Goal: Task Accomplishment & Management: Use online tool/utility

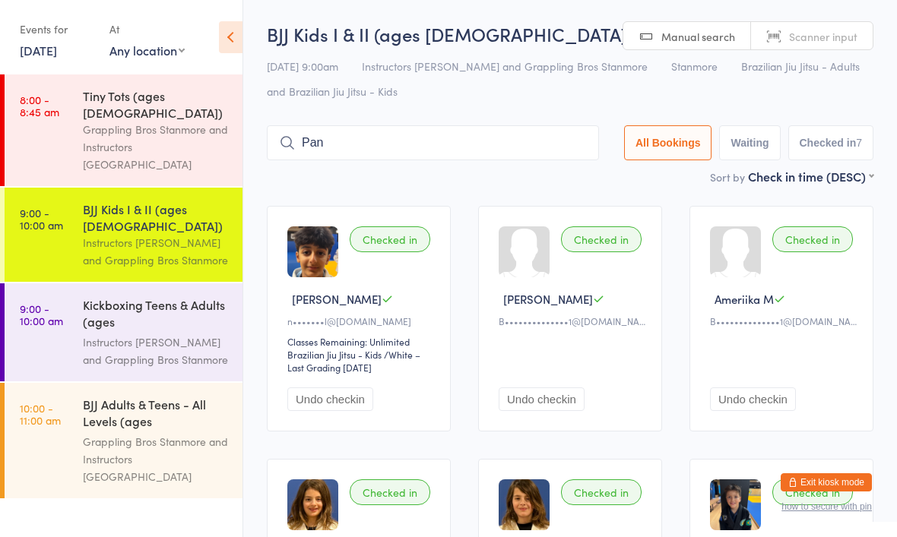
click at [153, 296] on div "Kickboxing Teens & Adults (ages [DEMOGRAPHIC_DATA]+)" at bounding box center [156, 314] width 147 height 37
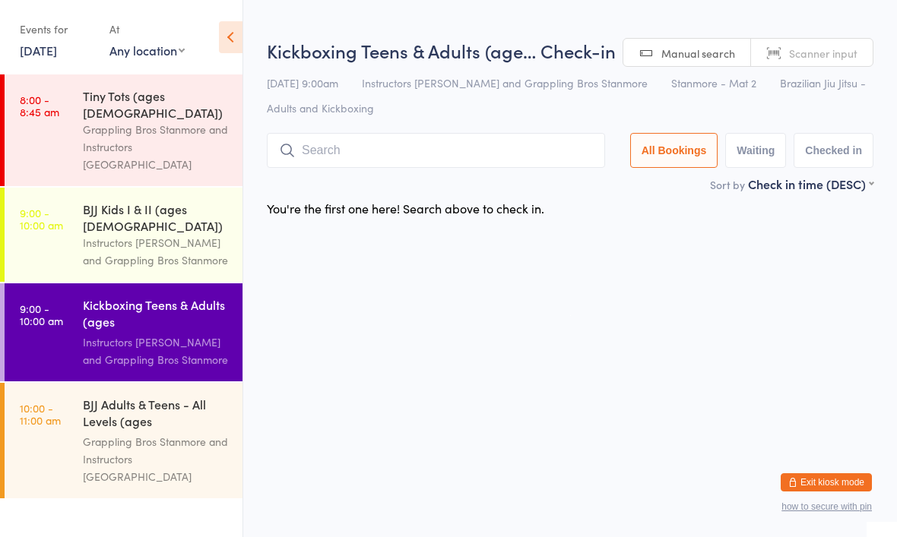
click at [384, 143] on input "search" at bounding box center [436, 150] width 338 height 35
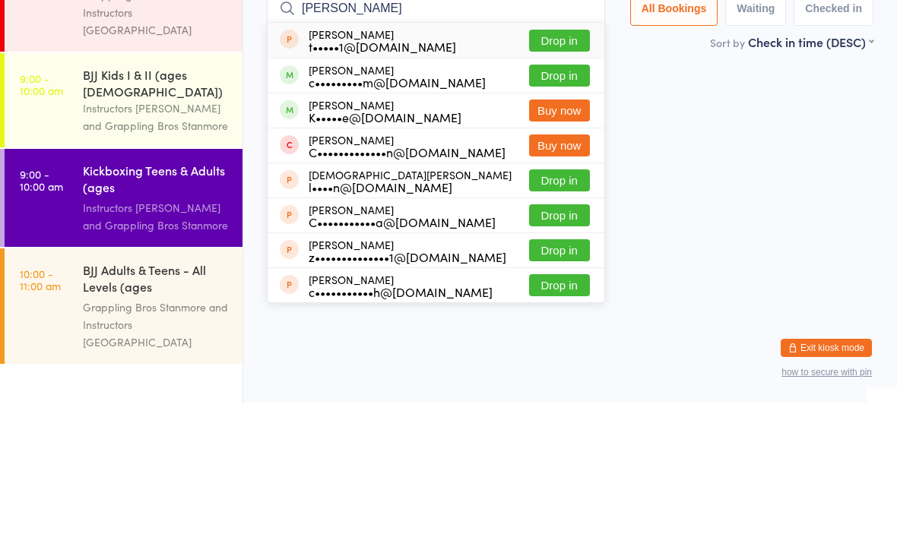
type input "Charlie"
click at [561, 199] on button "Drop in" at bounding box center [559, 210] width 61 height 22
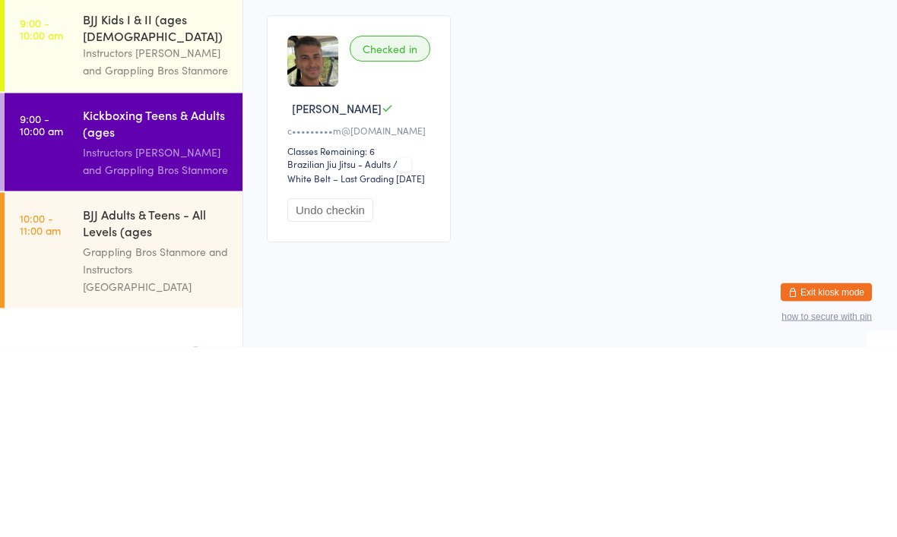
click at [869, 192] on div "Checked in [PERSON_NAME] c•••••••••m@[DOMAIN_NAME] Classes Remaining: 6 Brazili…" at bounding box center [570, 319] width 634 height 255
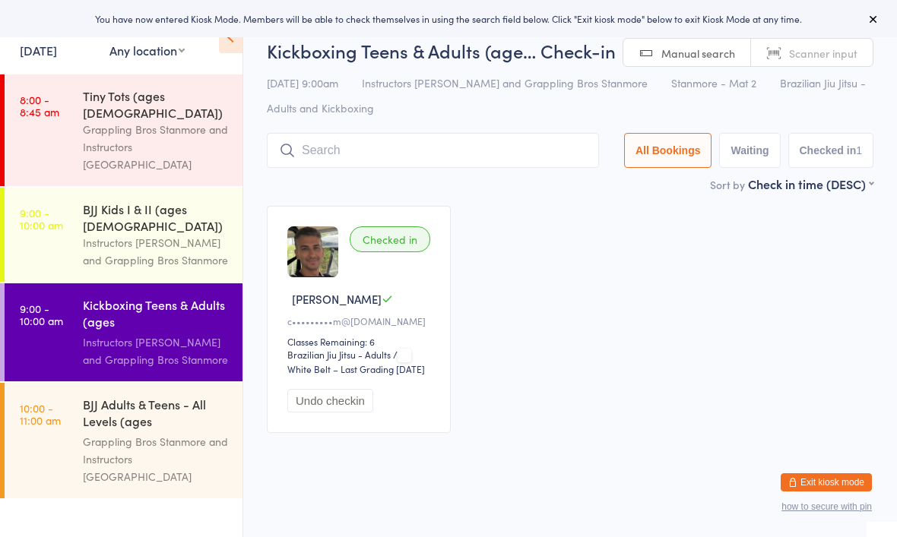
click at [164, 234] on div "Instructors [PERSON_NAME] and Grappling Bros Stanmore" at bounding box center [156, 251] width 147 height 35
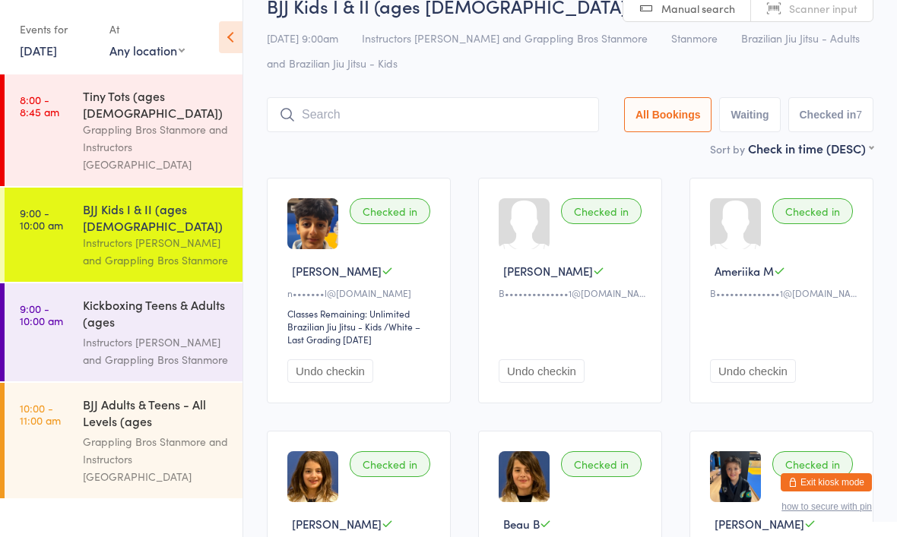
scroll to position [27, 0]
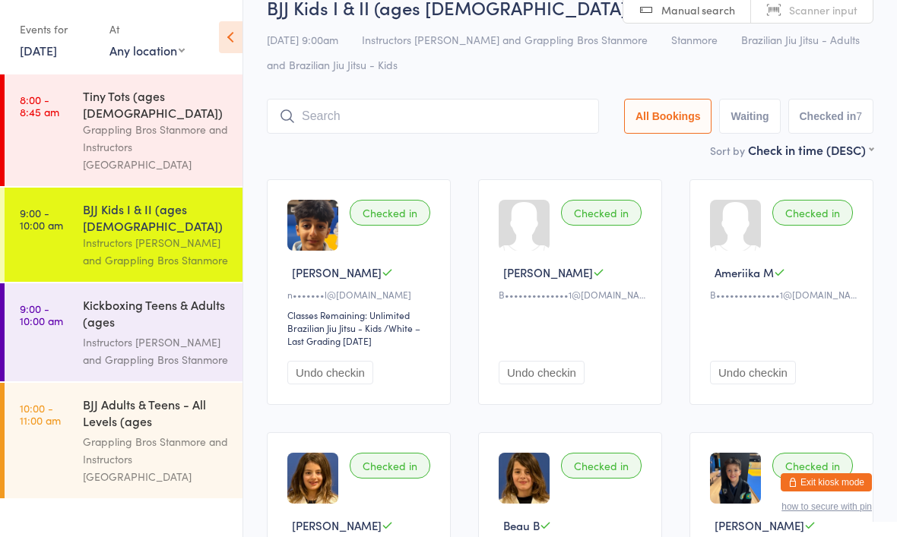
click at [98, 234] on div "Instructors [PERSON_NAME] and Grappling Bros Stanmore" at bounding box center [156, 251] width 147 height 35
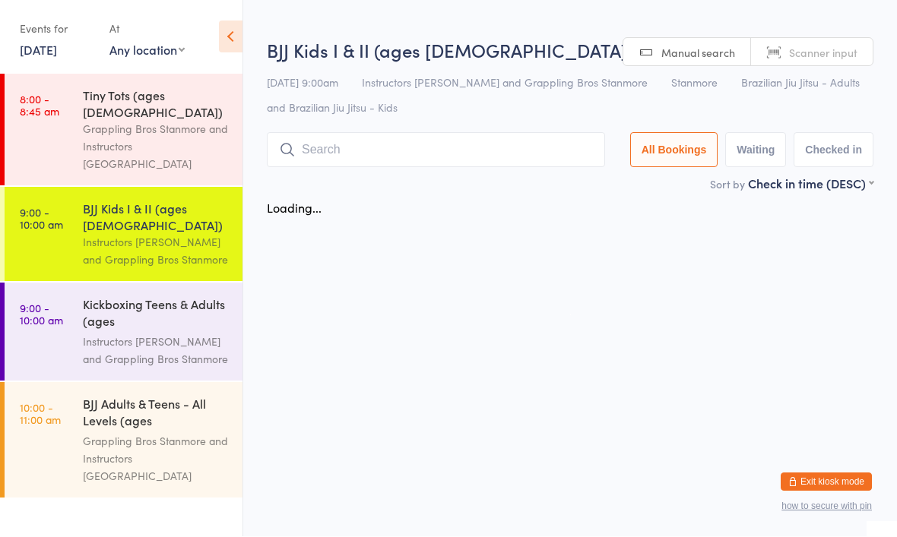
scroll to position [1, 0]
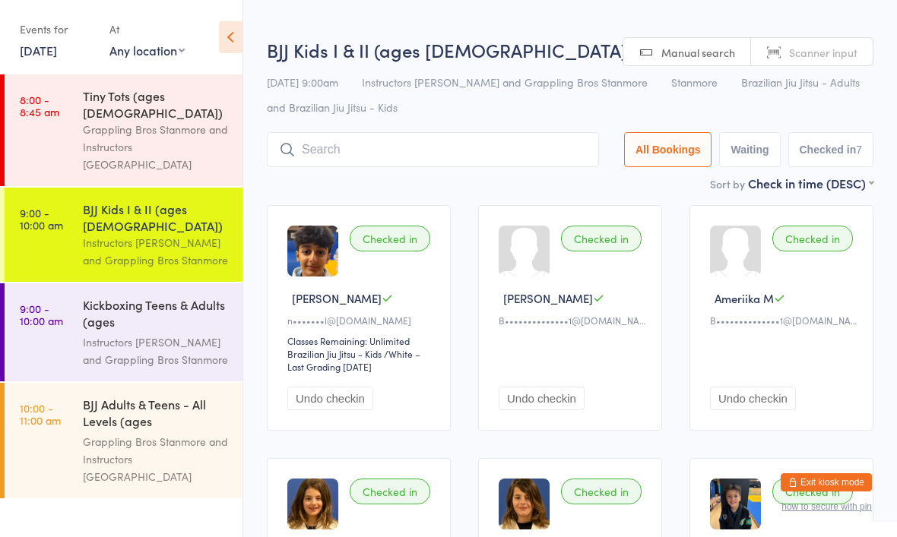
click at [411, 163] on input "search" at bounding box center [433, 149] width 332 height 35
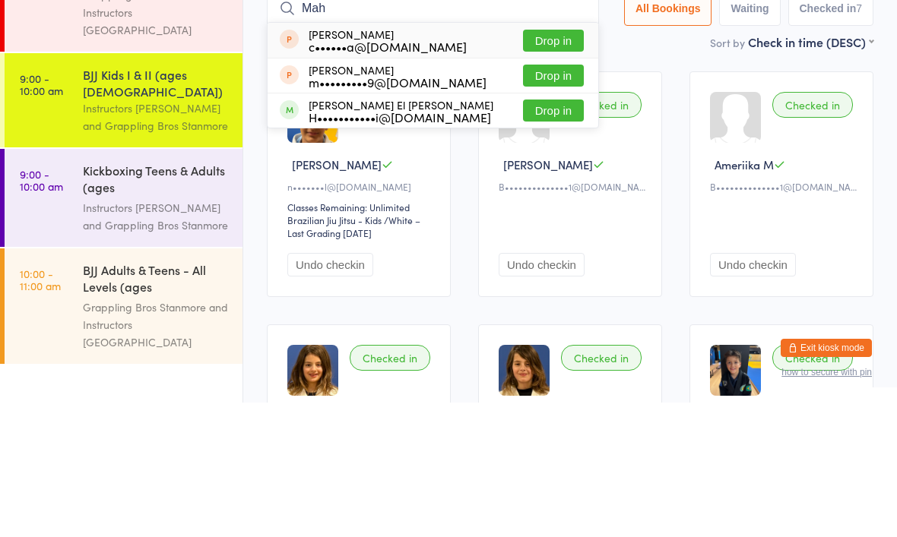
type input "Mah"
click at [545, 234] on button "Drop in" at bounding box center [553, 245] width 61 height 22
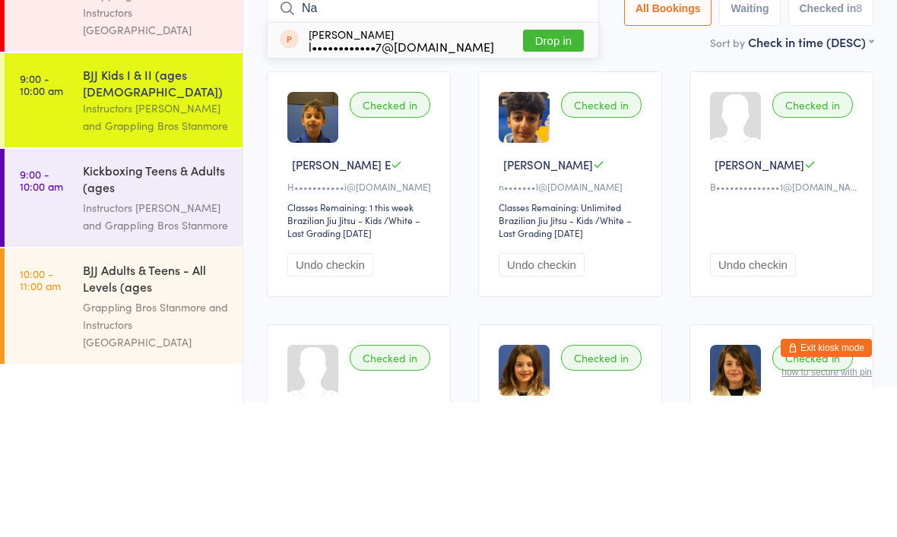
type input "N"
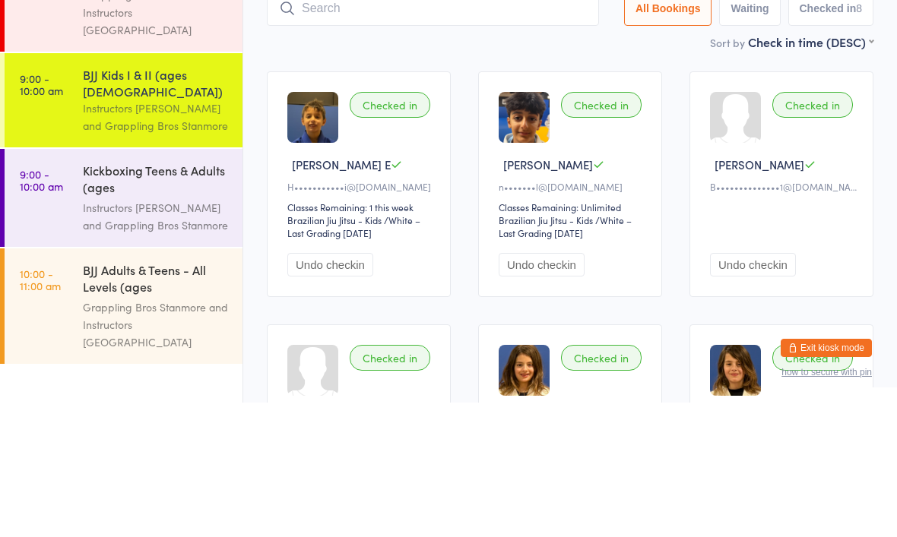
click at [755, 206] on div "Checked in Jai'Lirah M B••••••••••••••1@[DOMAIN_NAME] Undo checkin" at bounding box center [781, 319] width 184 height 226
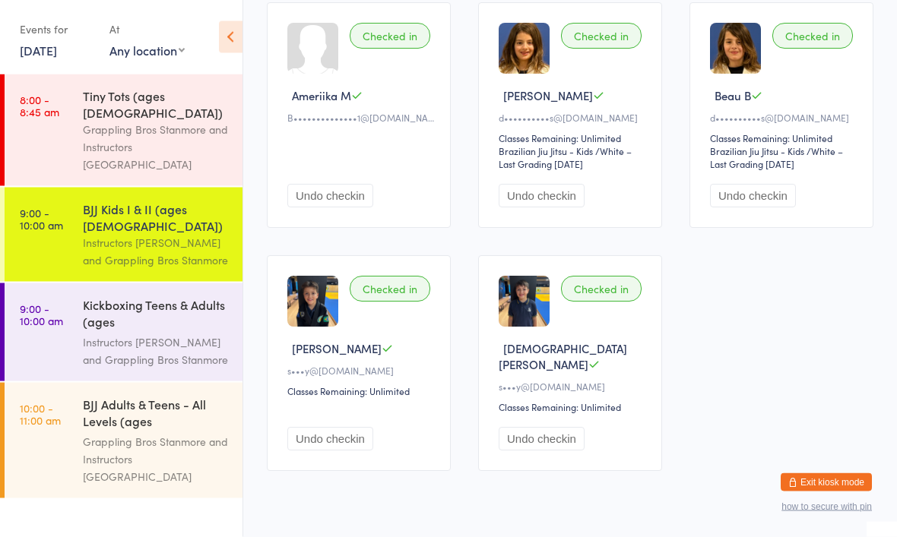
scroll to position [461, 0]
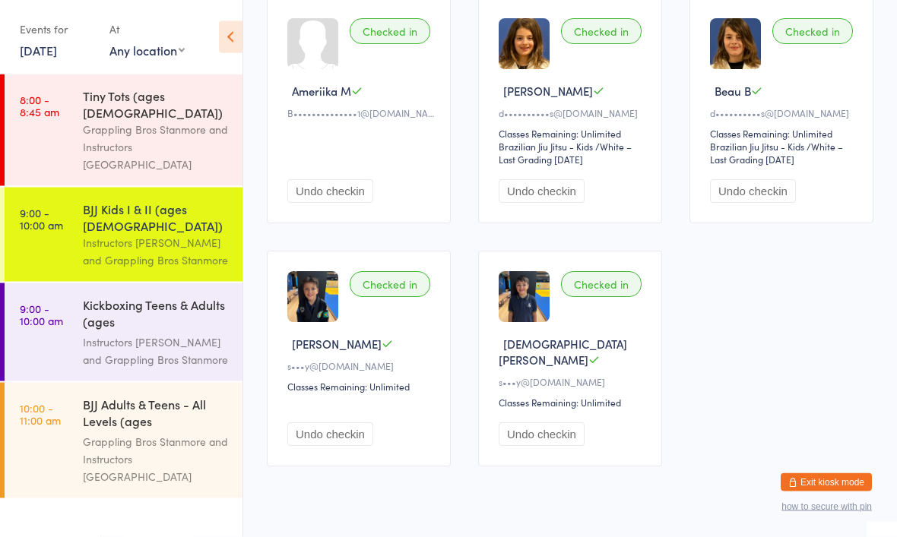
click at [808, 492] on button "Exit kiosk mode" at bounding box center [826, 483] width 91 height 18
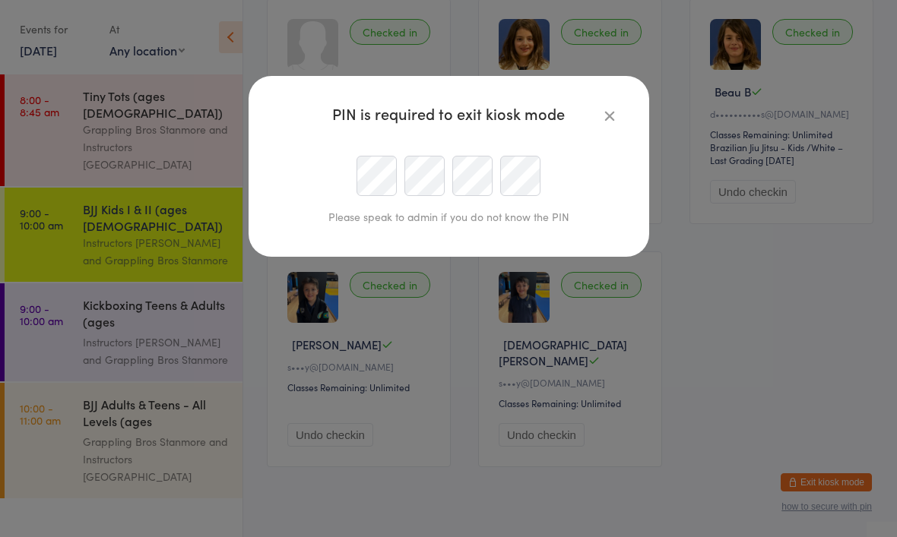
click at [834, 537] on div "PIN is required to exit kiosk mode Please speak to admin if you do not know the…" at bounding box center [448, 268] width 897 height 537
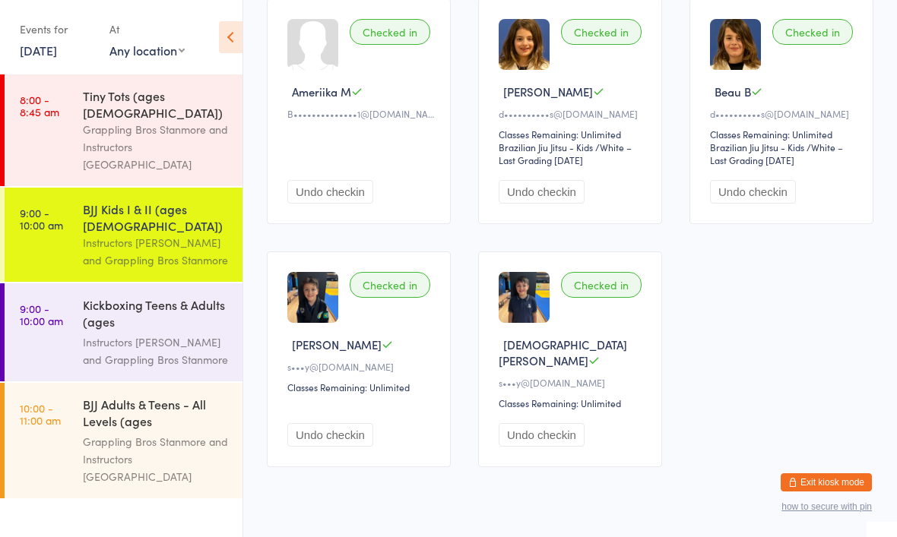
click at [161, 334] on div "Instructors [PERSON_NAME] and Grappling Bros Stanmore" at bounding box center [156, 351] width 147 height 35
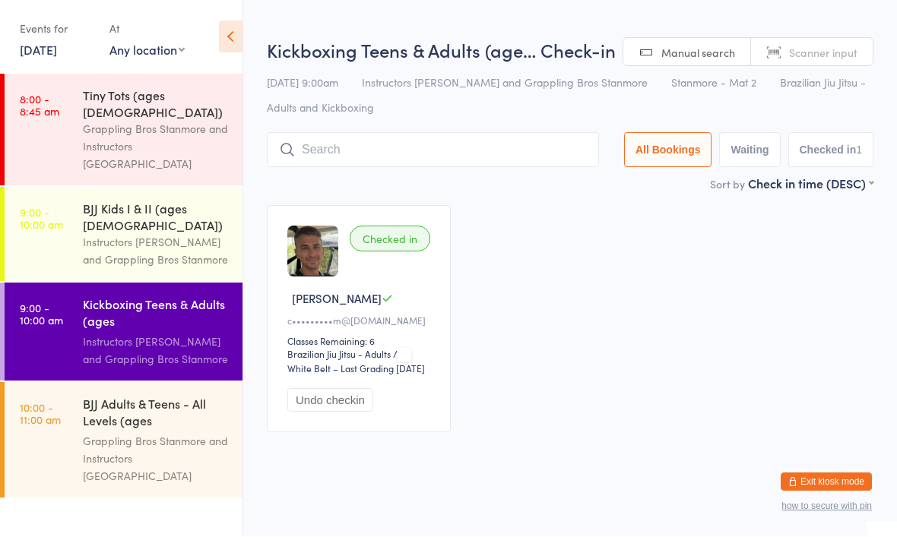
scroll to position [1, 0]
click at [147, 396] on div "BJJ Adults & Teens - All Levels (ages [DEMOGRAPHIC_DATA]+)" at bounding box center [156, 414] width 147 height 37
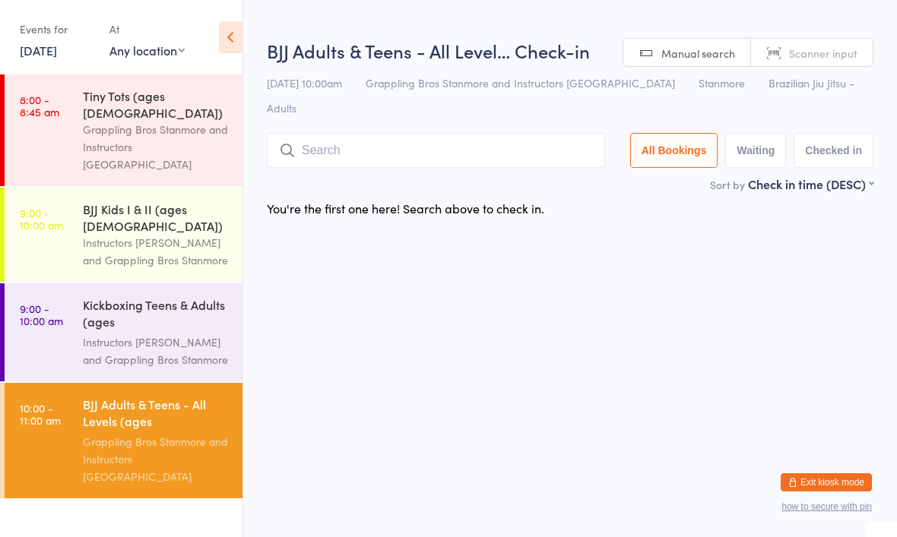
click at [417, 133] on input "search" at bounding box center [436, 150] width 338 height 35
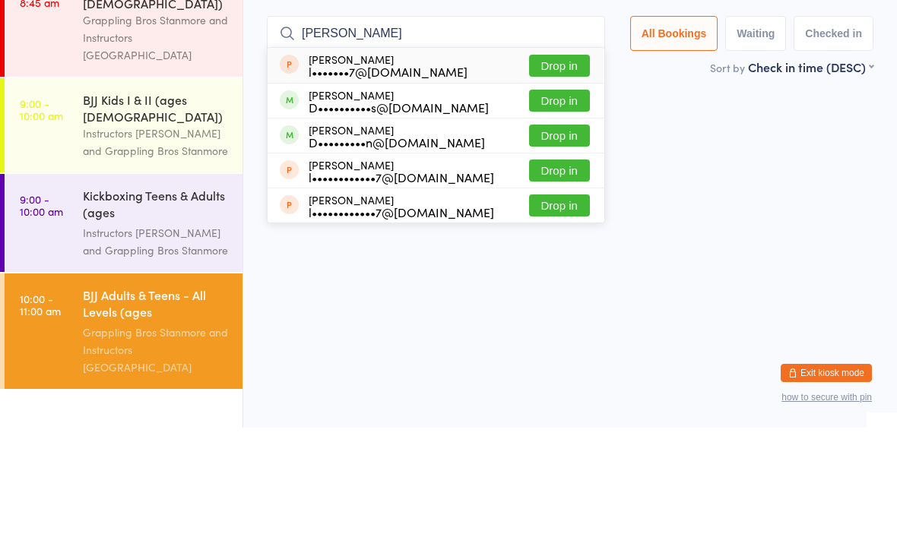
type input "[PERSON_NAME]"
click at [544, 199] on button "Drop in" at bounding box center [559, 210] width 61 height 22
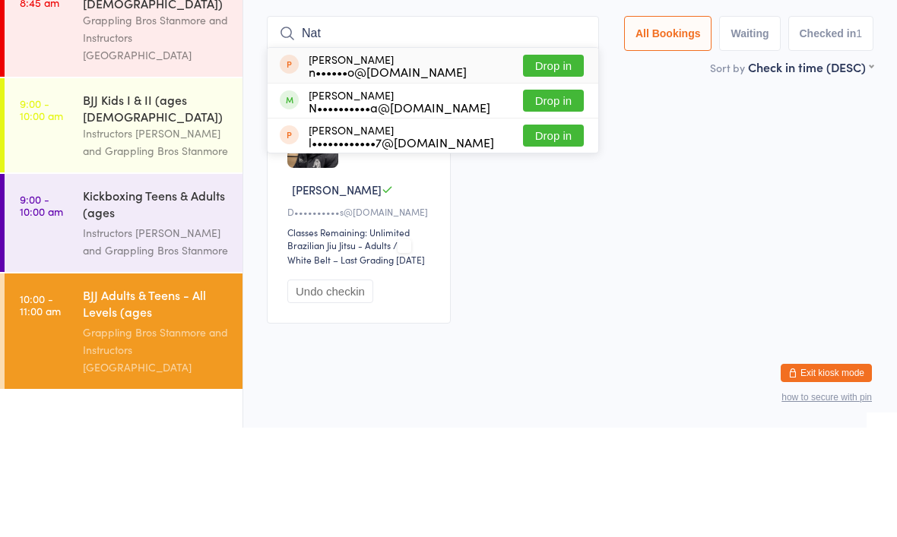
type input "Nat"
click at [538, 199] on button "Drop in" at bounding box center [553, 210] width 61 height 22
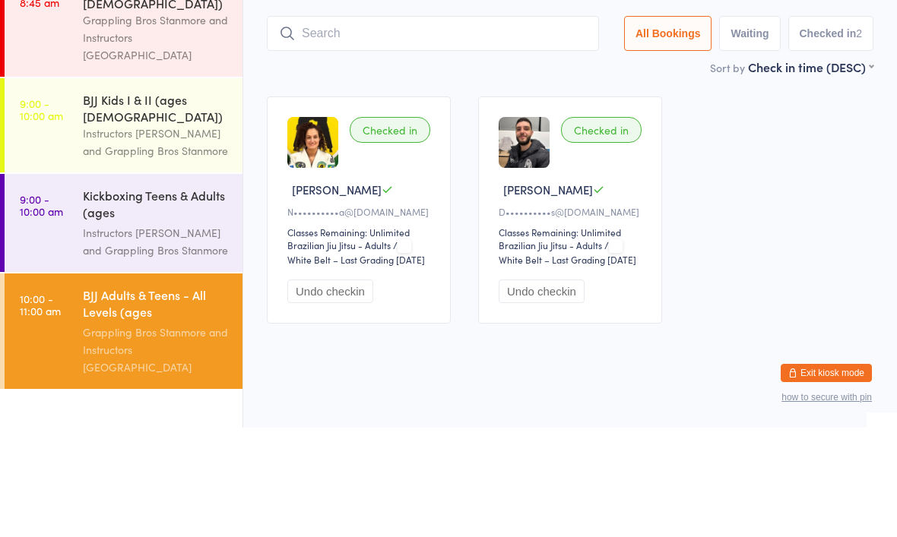
click at [771, 192] on div "Checked in [PERSON_NAME] Y N••••••••••a@[DOMAIN_NAME] Classes Remaining: Unlimi…" at bounding box center [570, 319] width 634 height 255
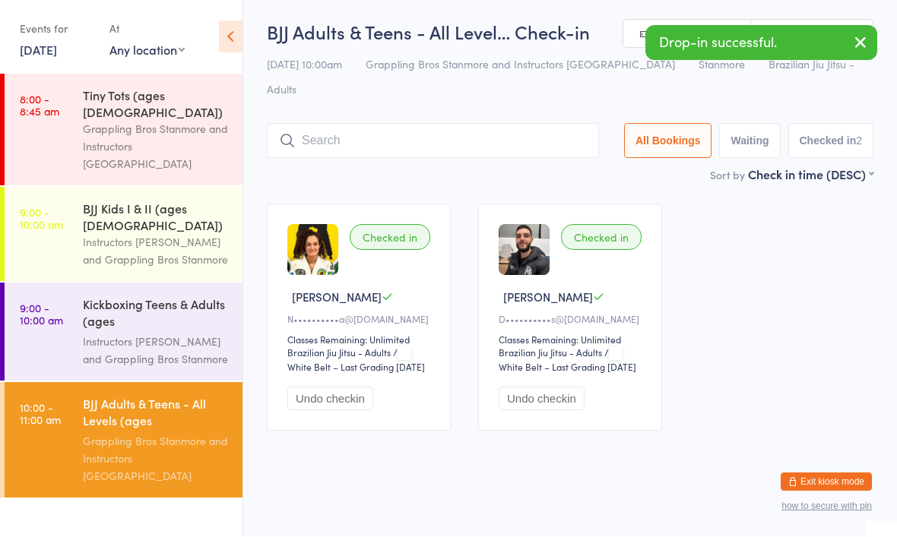
click at [150, 296] on div "Kickboxing Teens & Adults (ages [DEMOGRAPHIC_DATA]+)" at bounding box center [156, 314] width 147 height 37
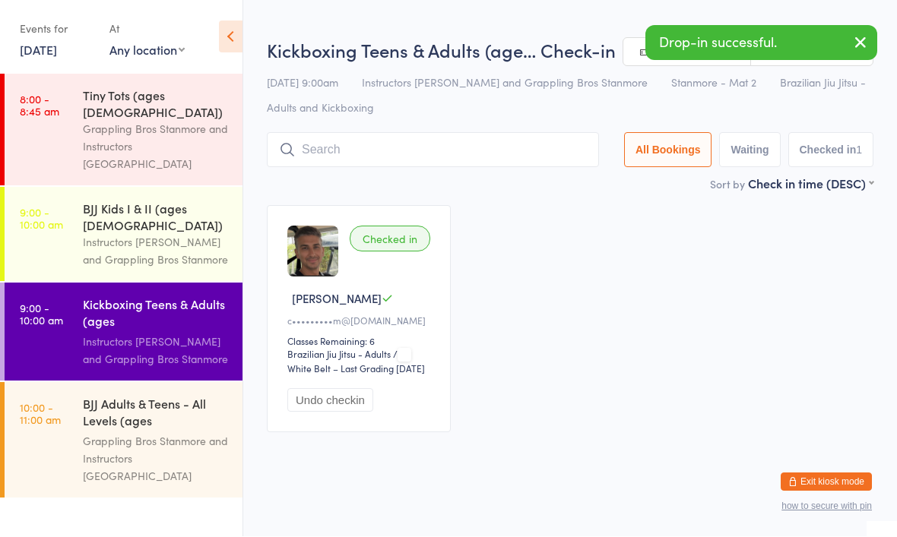
scroll to position [1, 0]
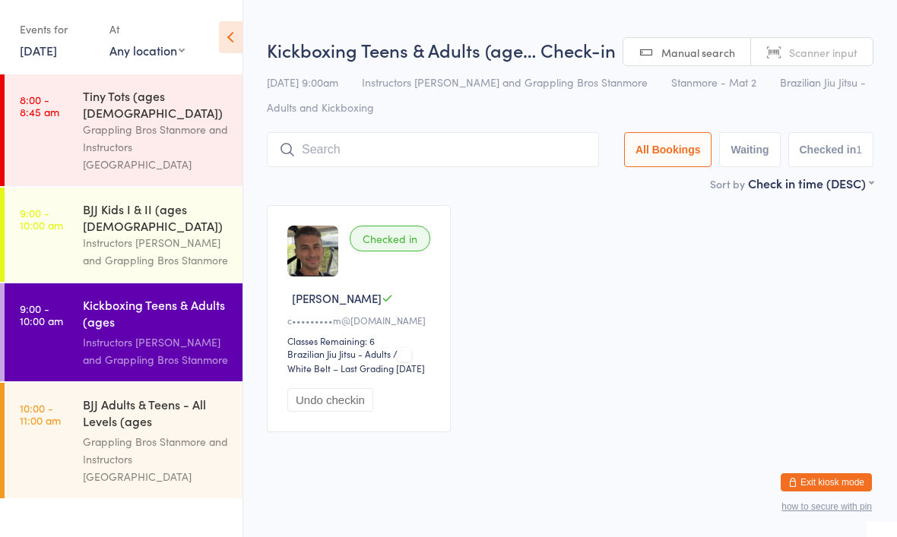
click at [163, 201] on div "BJJ Kids I & II (ages [DEMOGRAPHIC_DATA])" at bounding box center [156, 217] width 147 height 33
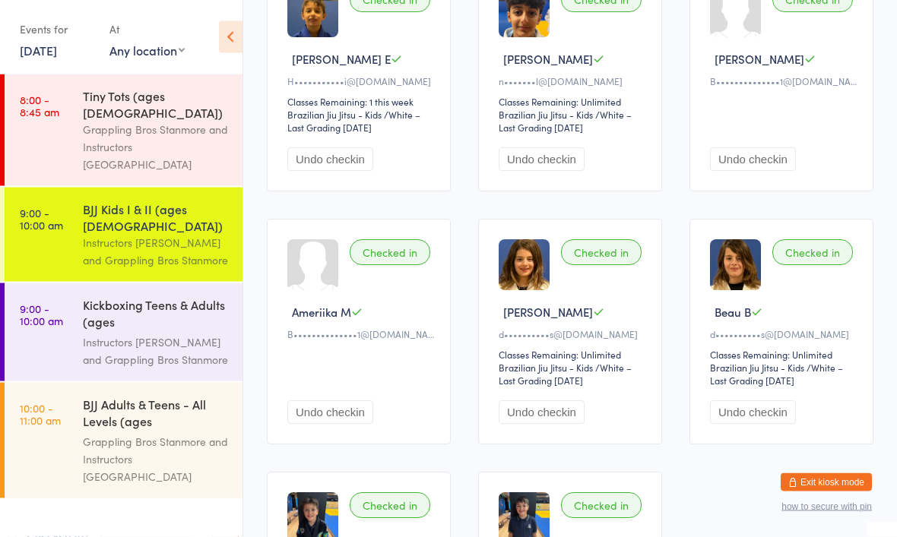
scroll to position [240, 0]
click at [140, 296] on div "Kickboxing Teens & Adults (ages [DEMOGRAPHIC_DATA]+)" at bounding box center [156, 314] width 147 height 37
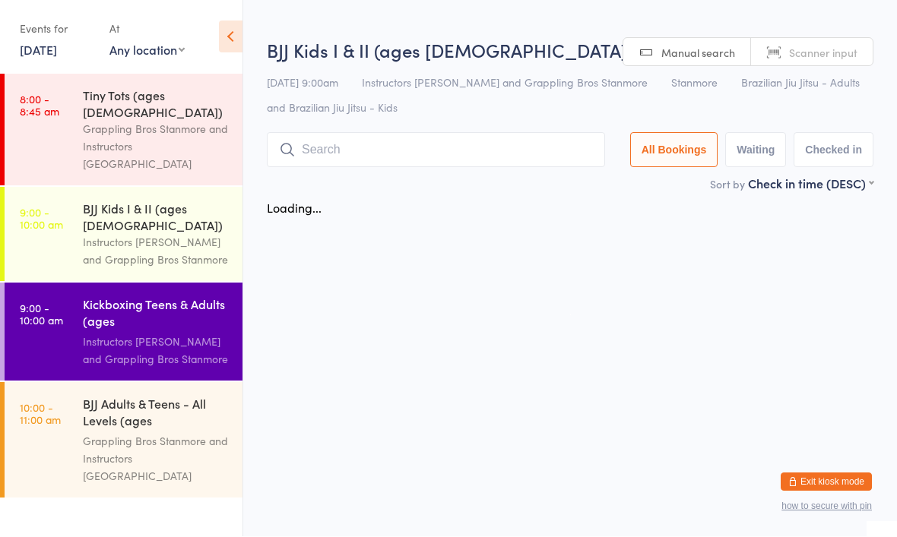
scroll to position [1, 0]
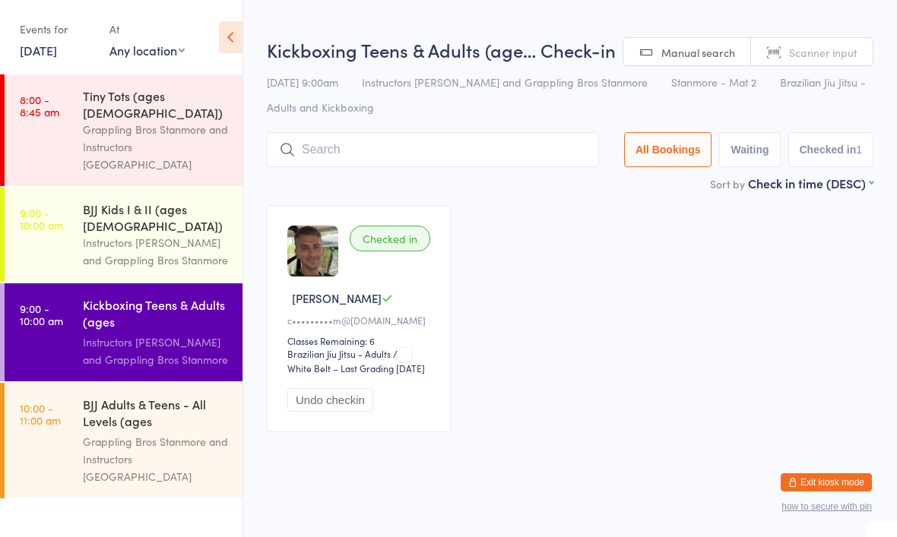
click at [399, 146] on input "search" at bounding box center [433, 149] width 332 height 35
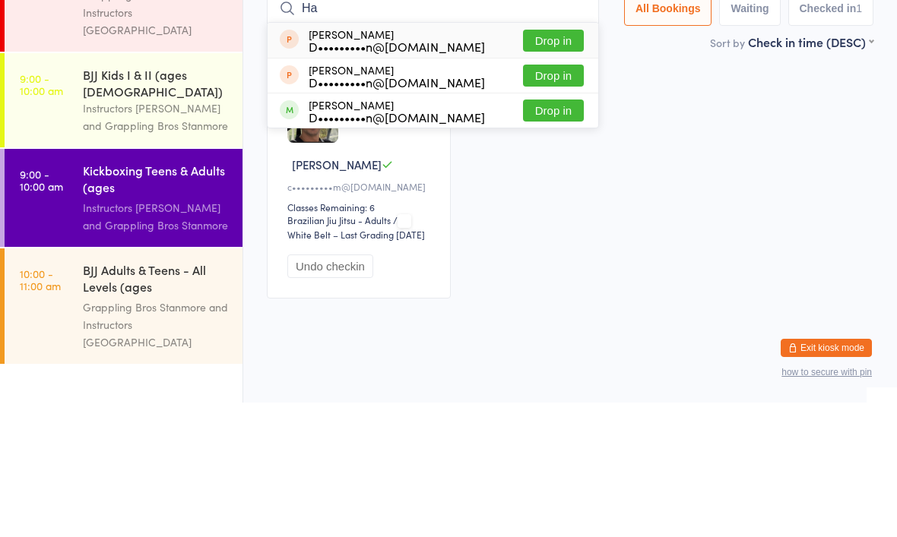
type input "H"
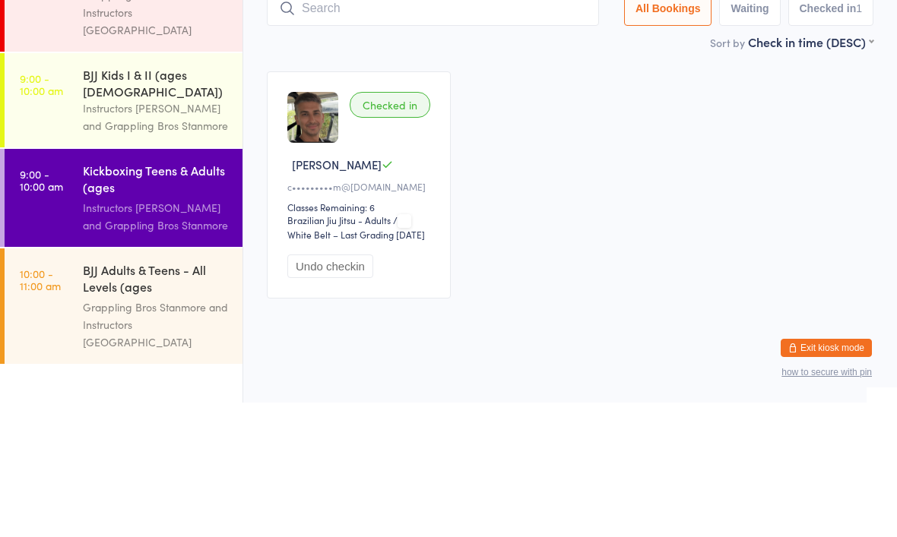
click at [662, 192] on div "Checked in [PERSON_NAME] c•••••••••m@[DOMAIN_NAME] Classes Remaining: 6 Brazili…" at bounding box center [570, 319] width 634 height 255
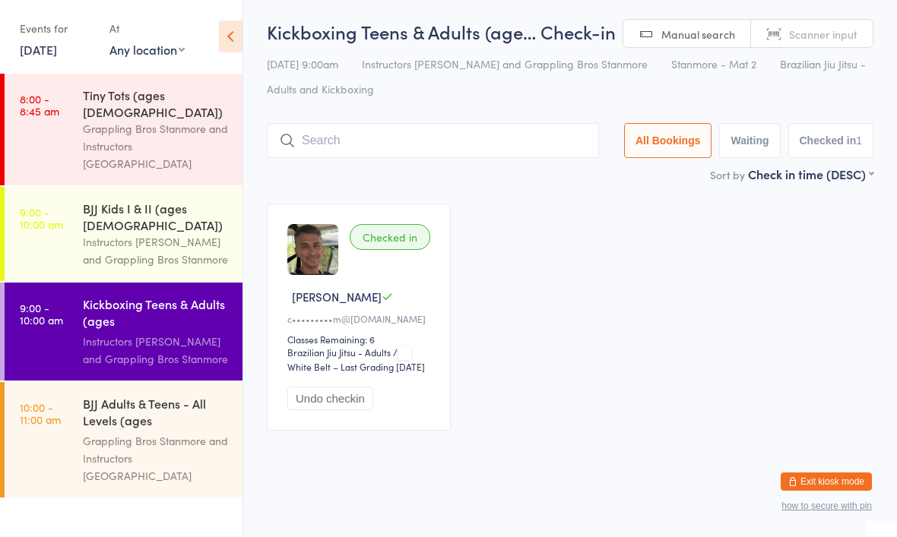
click at [147, 234] on div "Instructors [PERSON_NAME] and Grappling Bros Stanmore" at bounding box center [156, 251] width 147 height 35
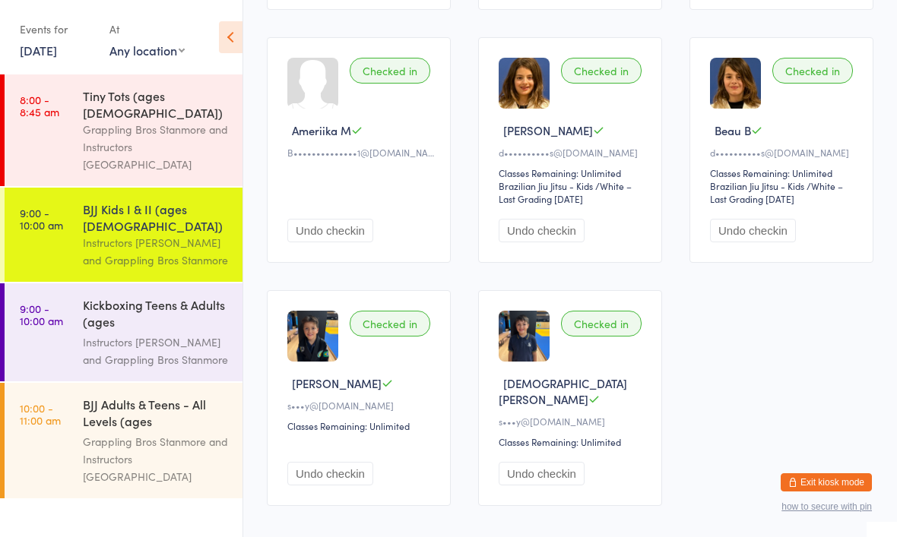
scroll to position [461, 0]
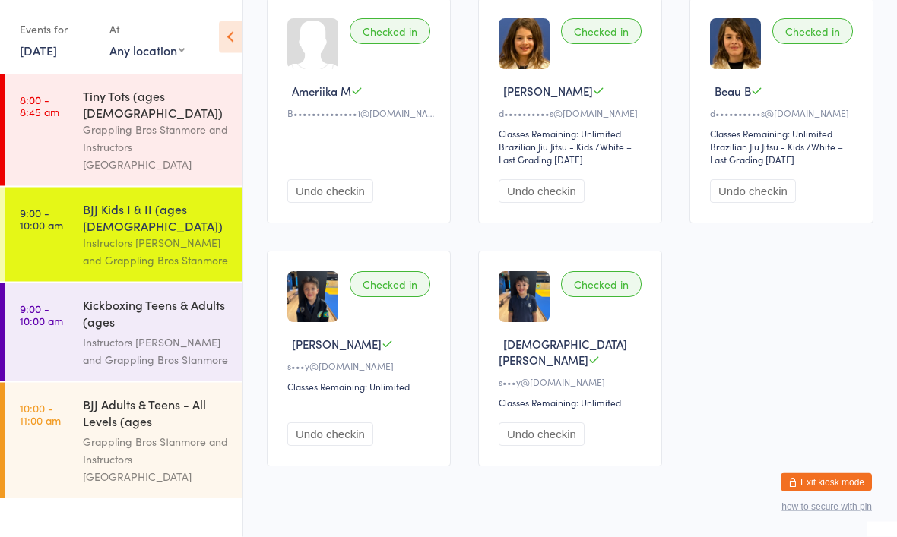
click at [135, 121] on div "Grappling Bros Stanmore and Instructors [GEOGRAPHIC_DATA]" at bounding box center [156, 147] width 147 height 52
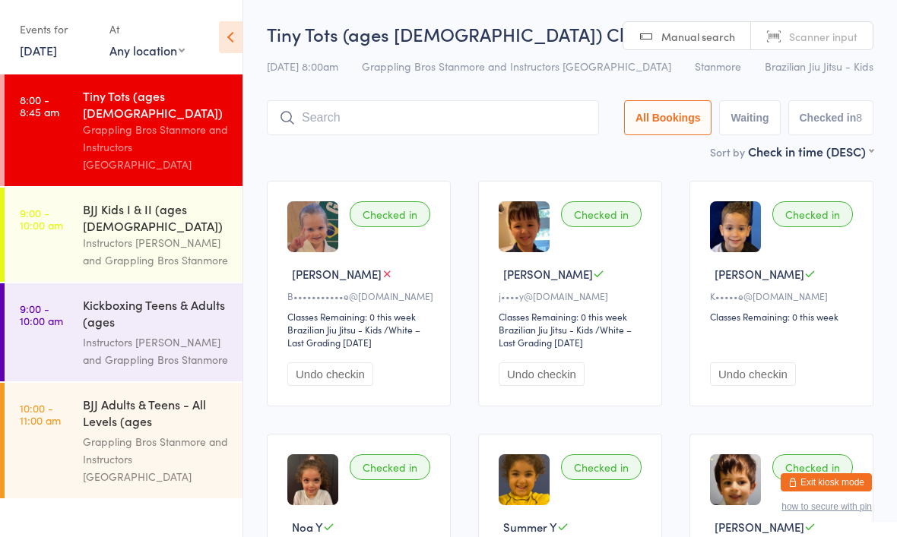
scroll to position [69, 0]
